Goal: Task Accomplishment & Management: Use online tool/utility

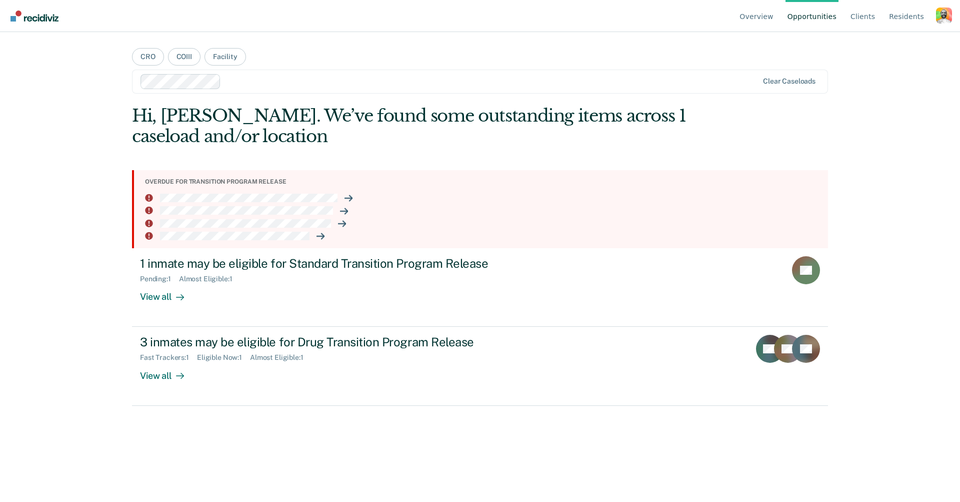
click at [942, 12] on div "Profile dropdown button" at bounding box center [944, 16] width 16 height 16
click at [880, 49] on link "Profile" at bounding box center [904, 47] width 65 height 9
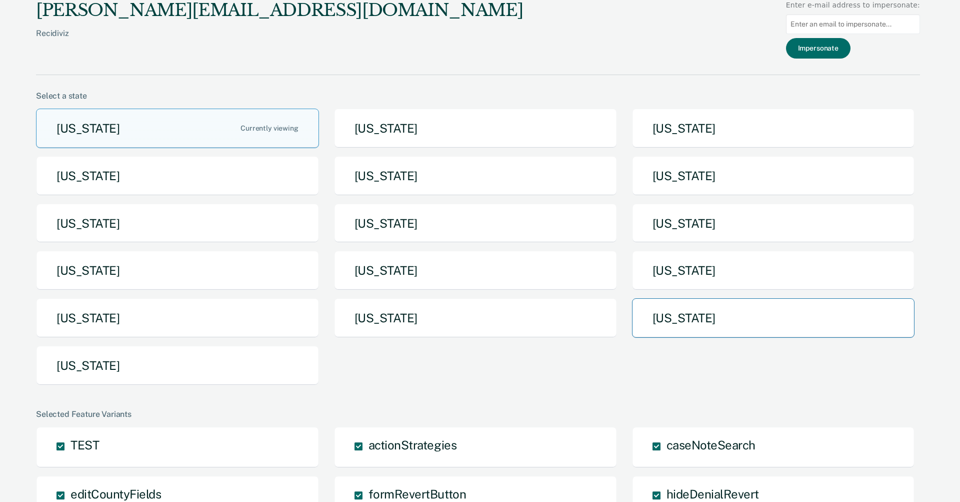
click at [738, 316] on button "Texas" at bounding box center [773, 318] width 283 height 40
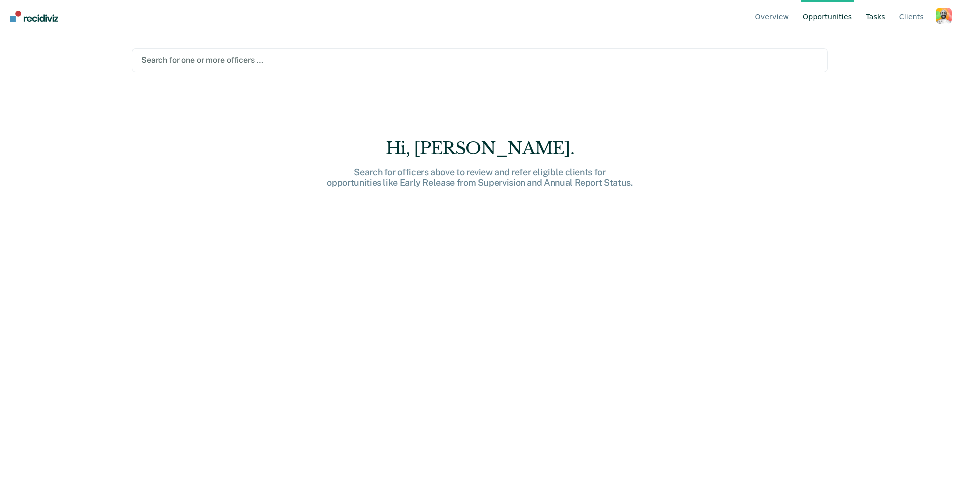
click at [874, 20] on link "Tasks" at bounding box center [876, 16] width 24 height 32
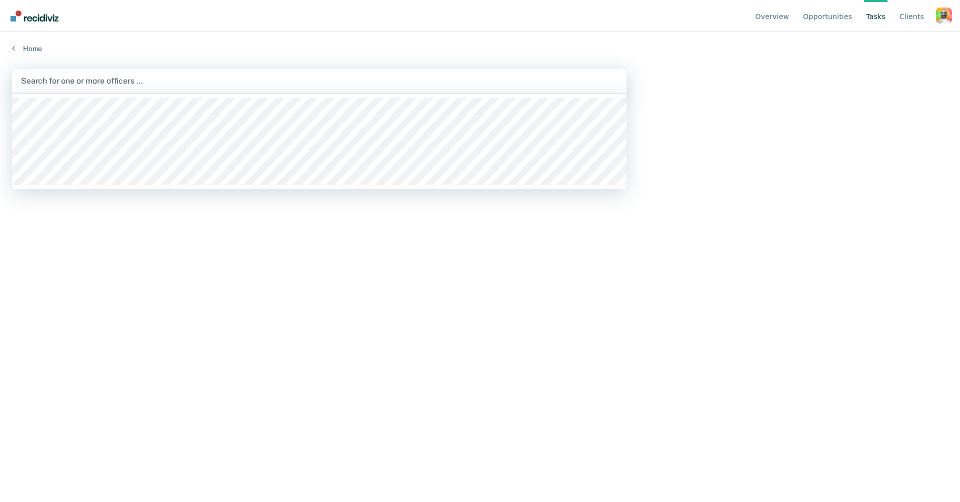
click at [186, 79] on div at bounding box center [319, 81] width 597 height 12
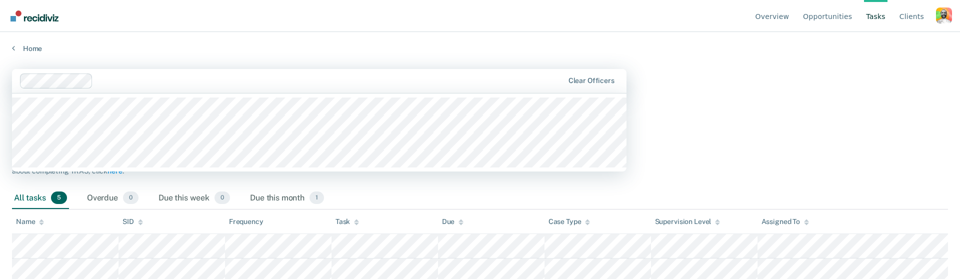
click at [250, 89] on div "Clear officers" at bounding box center [319, 81] width 615 height 24
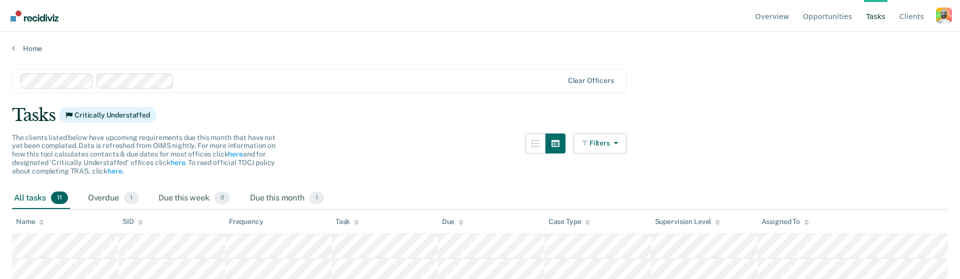
click at [258, 77] on div at bounding box center [370, 81] width 385 height 12
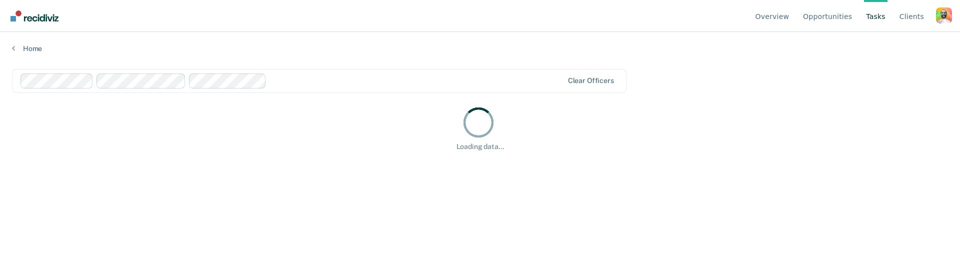
click at [302, 83] on div at bounding box center [417, 81] width 293 height 12
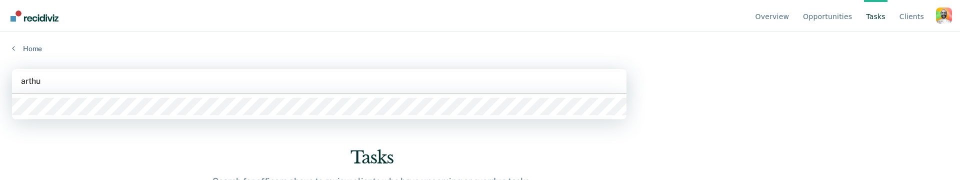
type input "arthur"
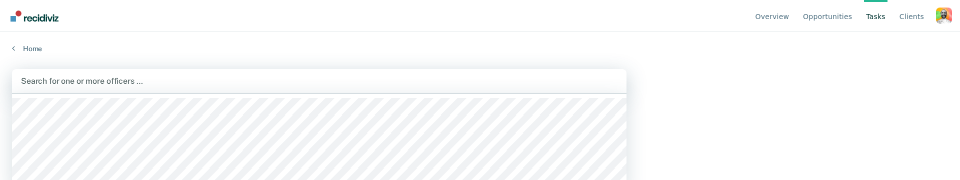
click at [148, 38] on div "Home" at bounding box center [480, 42] width 960 height 21
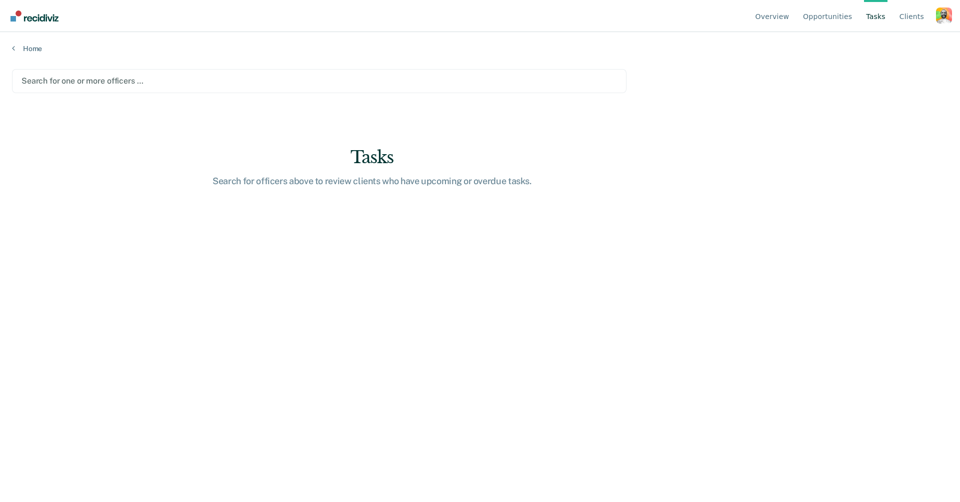
click at [350, 117] on main "Search for one or more officers … Tasks Search for officers above to review cli…" at bounding box center [480, 276] width 960 height 446
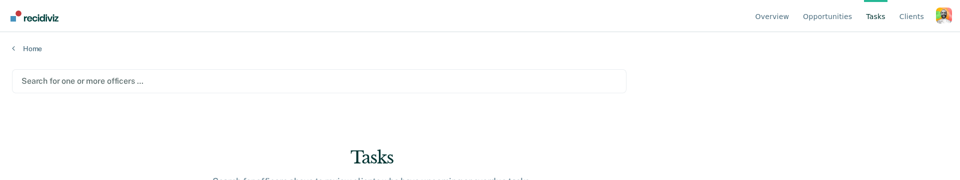
click at [348, 79] on div at bounding box center [320, 81] width 596 height 12
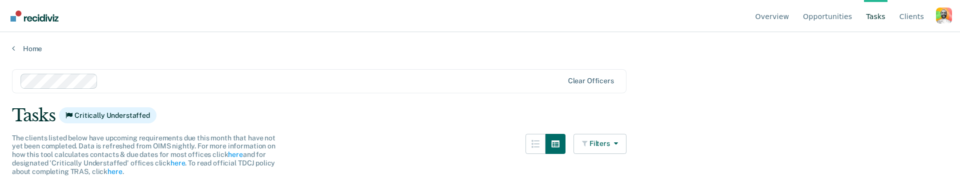
click at [209, 79] on div at bounding box center [332, 81] width 461 height 12
